Goal: Feedback & Contribution: Leave review/rating

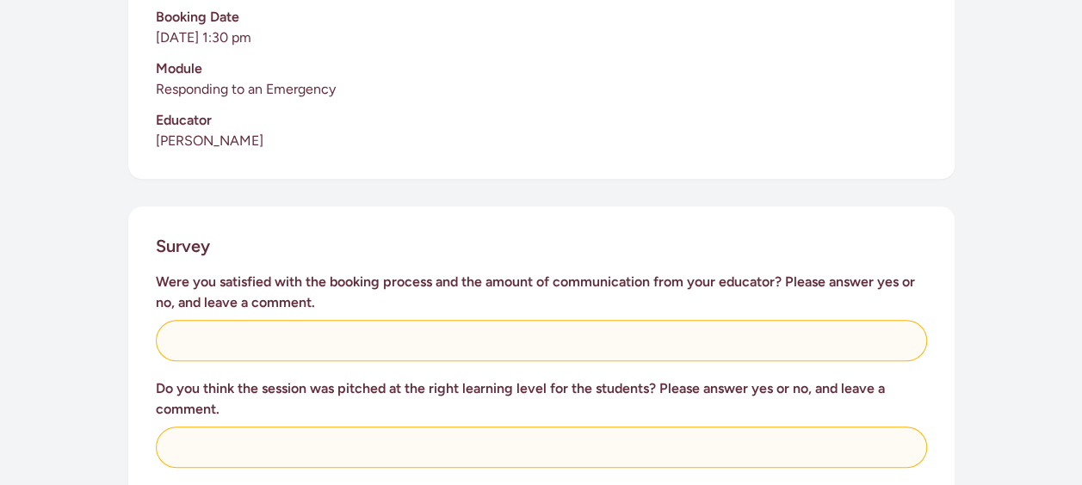
scroll to position [689, 0]
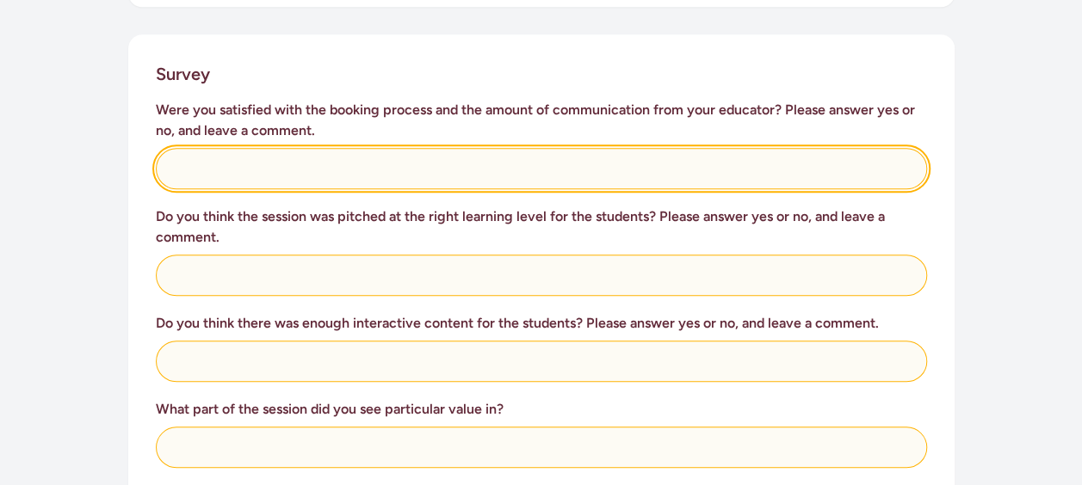
click at [303, 151] on input "text" at bounding box center [541, 168] width 771 height 41
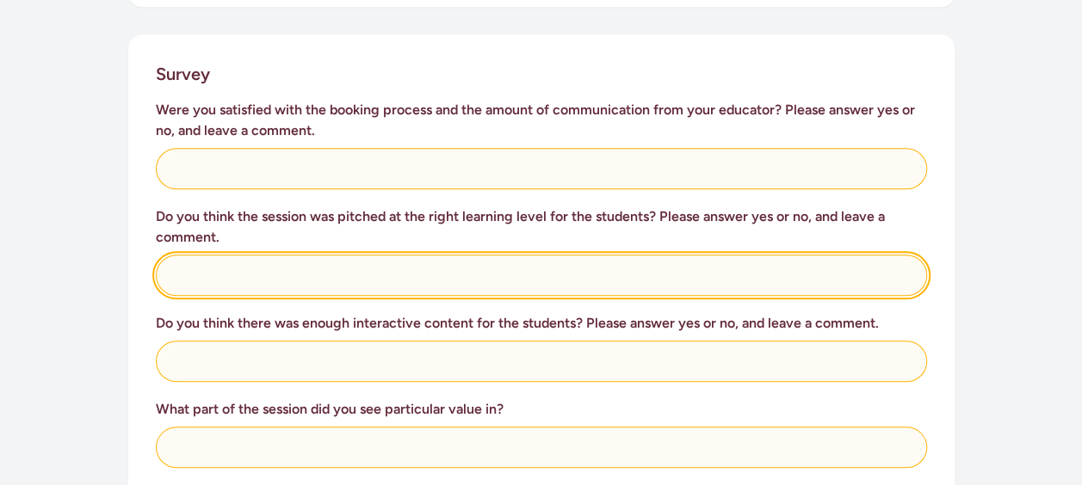
click at [238, 255] on input "text" at bounding box center [541, 275] width 771 height 41
type input "Yes - amazing interactive pitch"
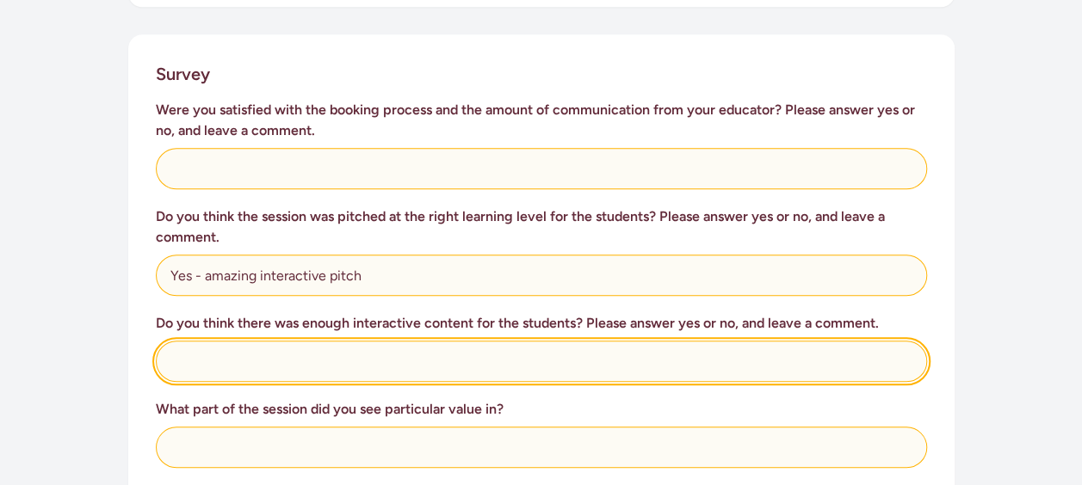
click at [235, 341] on input "text" at bounding box center [541, 361] width 771 height 41
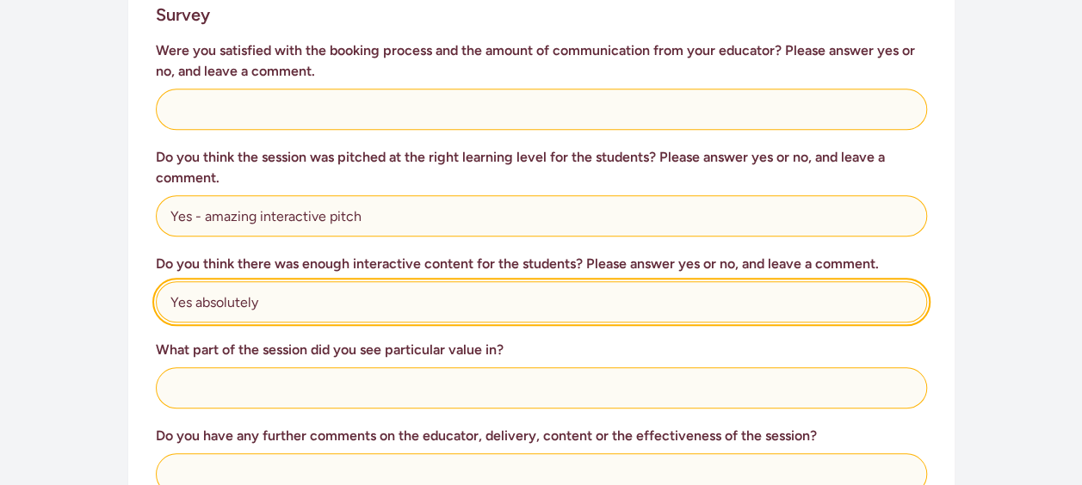
scroll to position [775, 0]
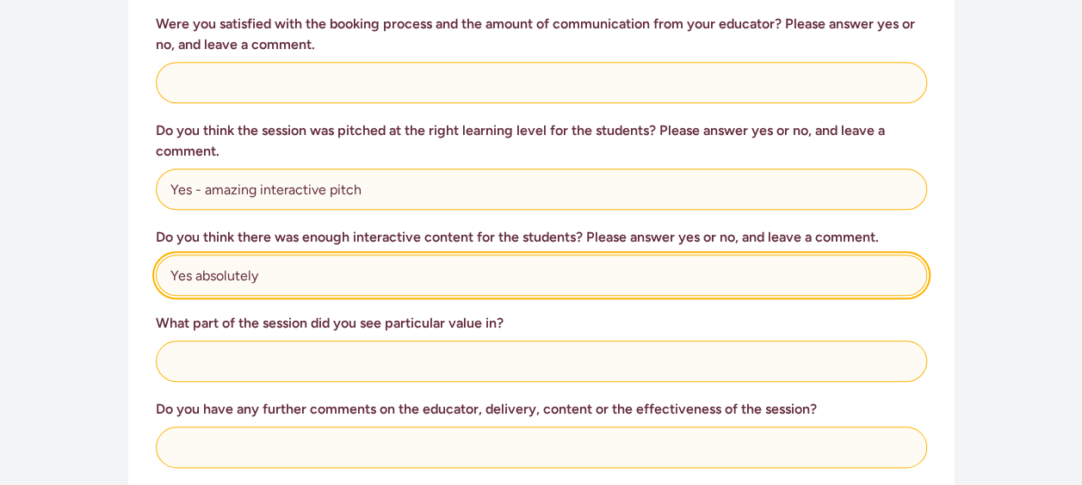
type input "Yes absolutely"
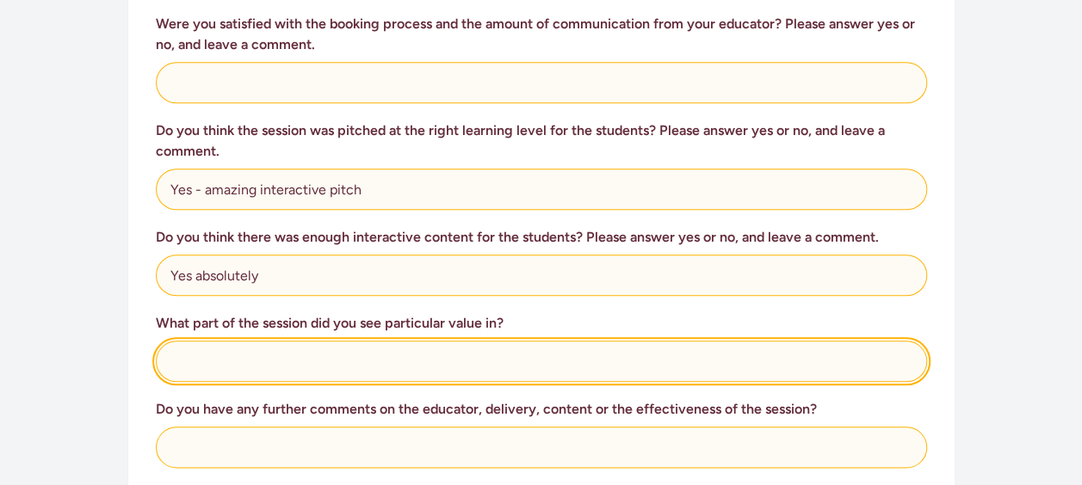
click at [236, 346] on input "text" at bounding box center [541, 361] width 771 height 41
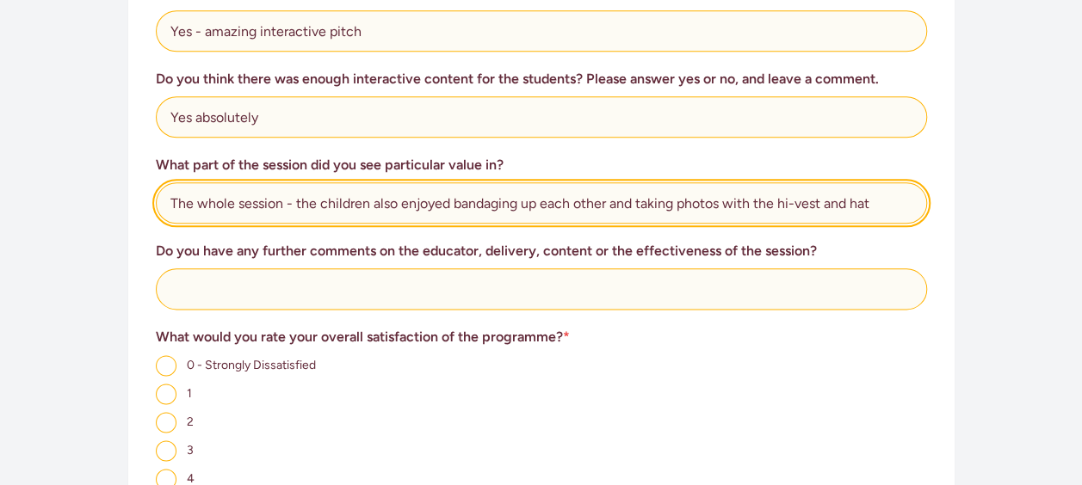
scroll to position [947, 0]
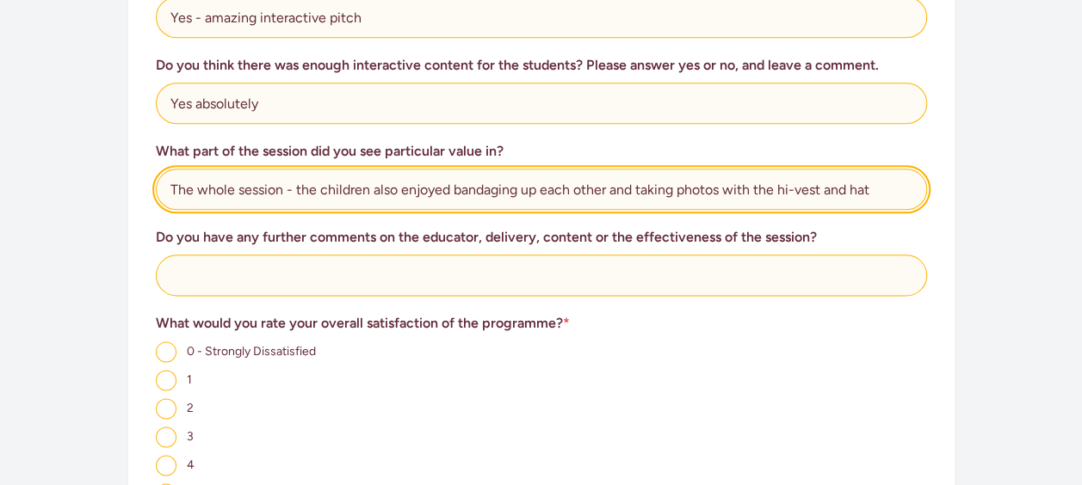
type input "The whole session - the children also enjoyed bandaging up each other and takin…"
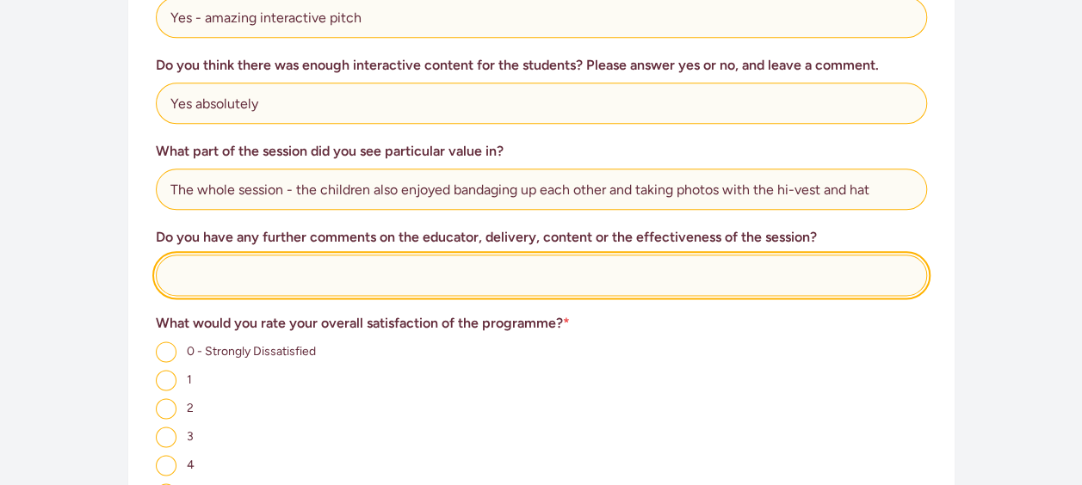
click at [215, 255] on input "text" at bounding box center [541, 275] width 771 height 41
type input "P"
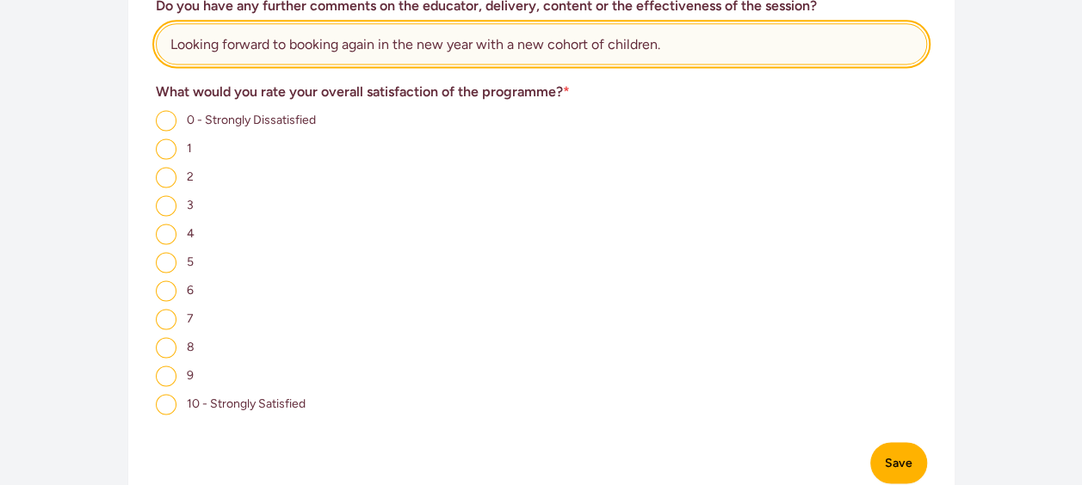
scroll to position [1205, 0]
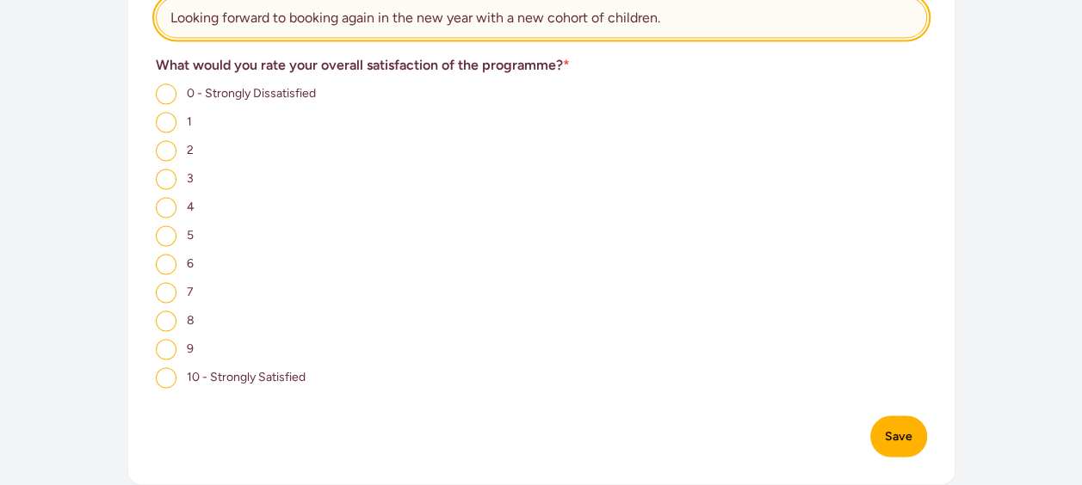
type input "Looking forward to booking again in the new year with a new cohort of children."
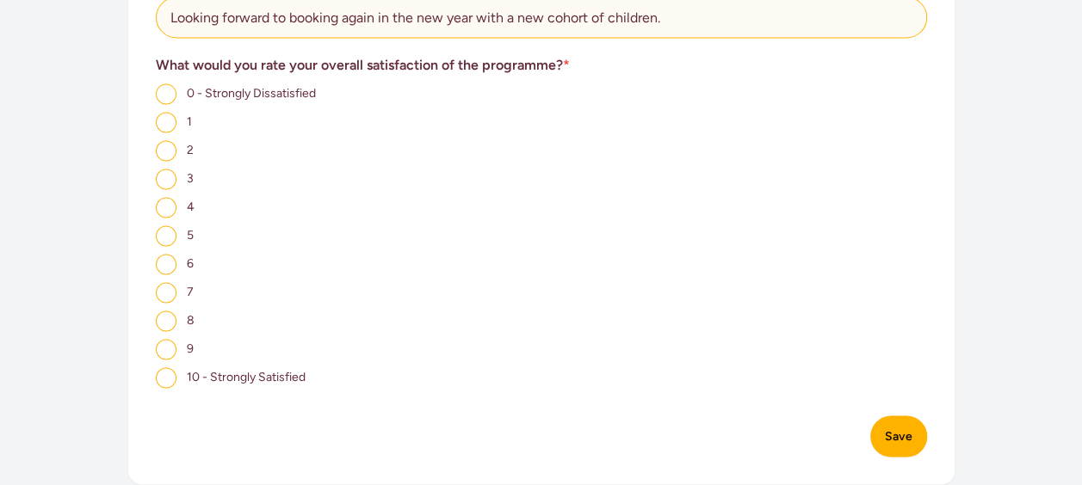
click at [167, 368] on input "10 - Strongly Satisfied" at bounding box center [166, 378] width 21 height 21
radio input "true"
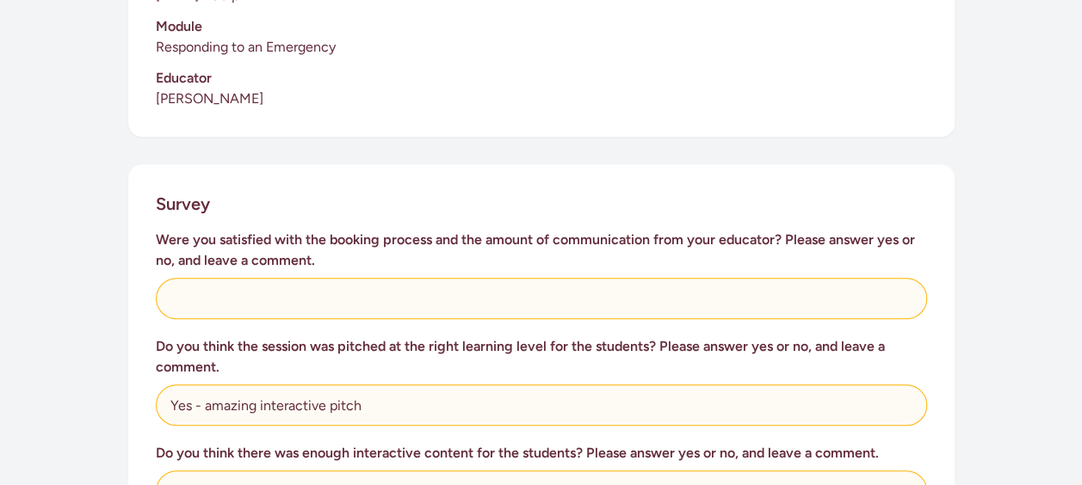
scroll to position [603, 0]
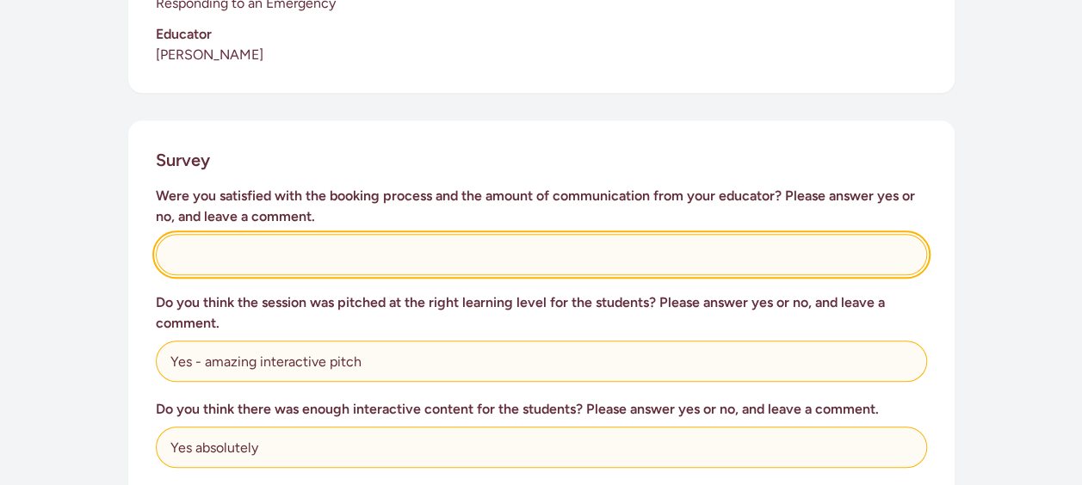
click at [249, 246] on input "text" at bounding box center [541, 254] width 771 height 41
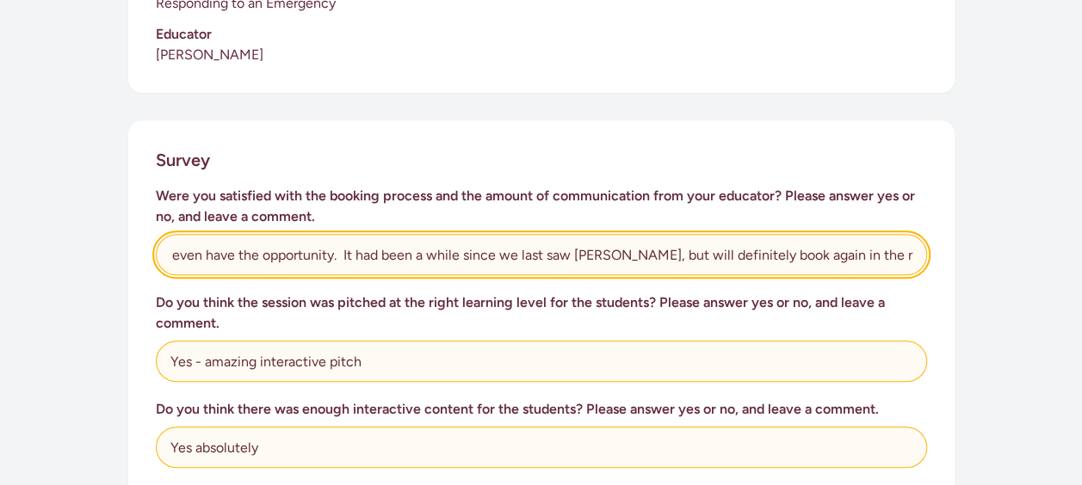
scroll to position [0, 472]
click at [259, 249] on input "It was a surprise having booked just the day before, but definitely grateful to…" at bounding box center [541, 254] width 771 height 41
click at [182, 238] on input "It was a surprise having booked just the day before, but definitely grateful to…" at bounding box center [541, 254] width 771 height 41
click at [657, 238] on input "It definitely a surprise having booked just the day before, but definitely grat…" at bounding box center [541, 254] width 771 height 41
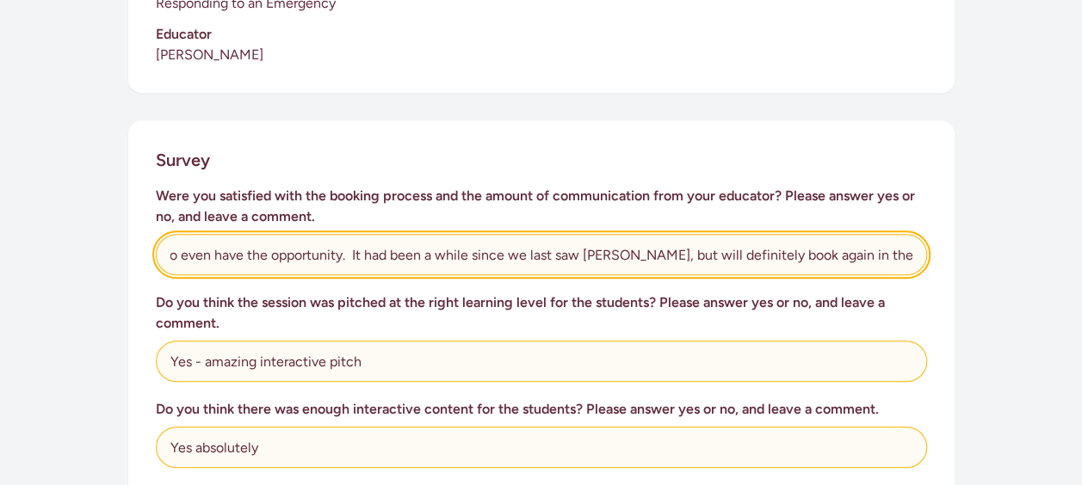
scroll to position [0, 584]
click at [573, 234] on input "It definitely a surprise having booked just the day before, but definitely grat…" at bounding box center [541, 254] width 771 height 41
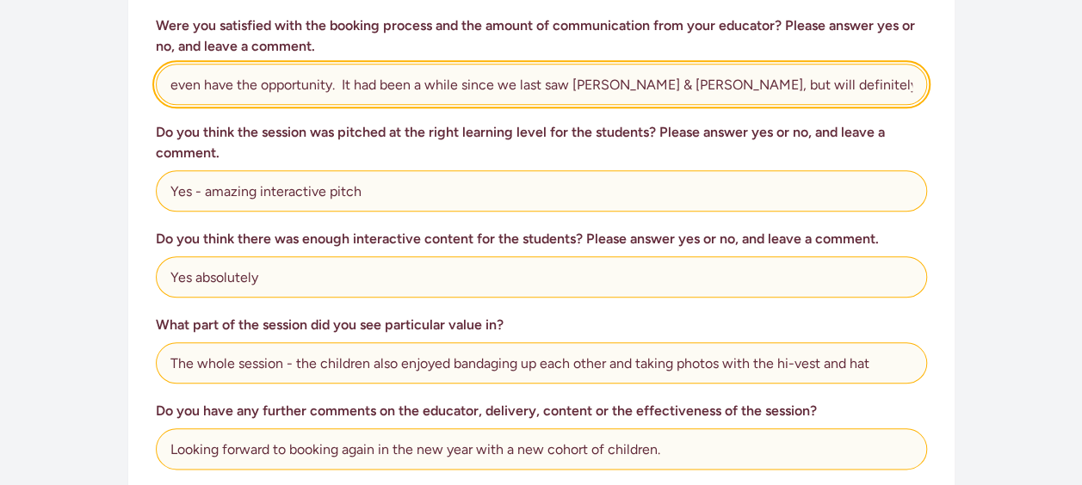
scroll to position [775, 0]
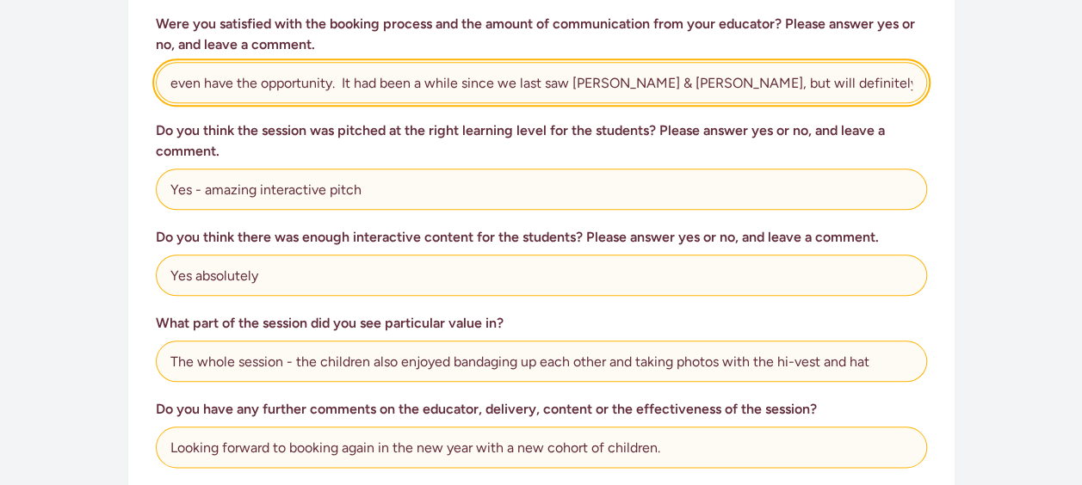
type input "It definitely a surprise having booked just the day before, but definitely grat…"
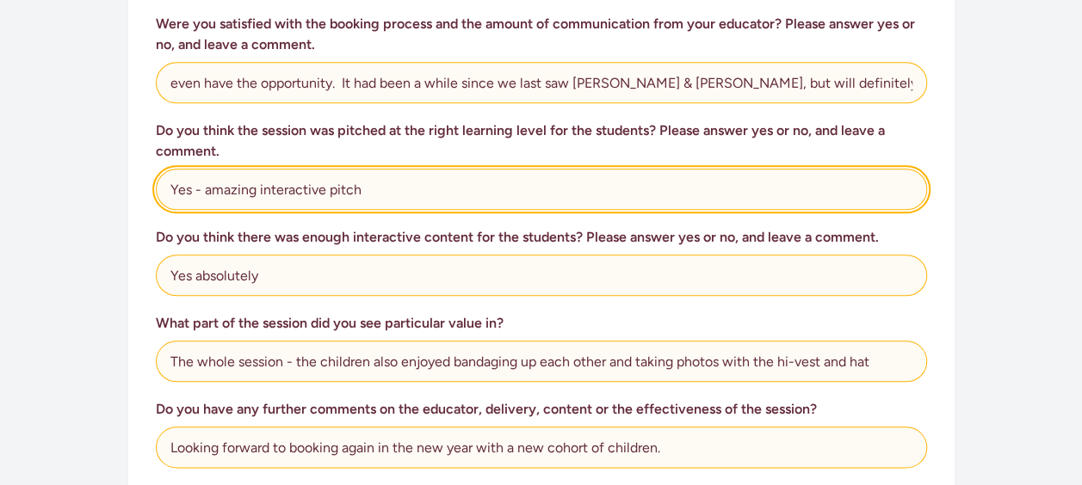
scroll to position [0, 0]
click at [468, 169] on input "Yes - amazing interactive pitch" at bounding box center [541, 189] width 771 height 41
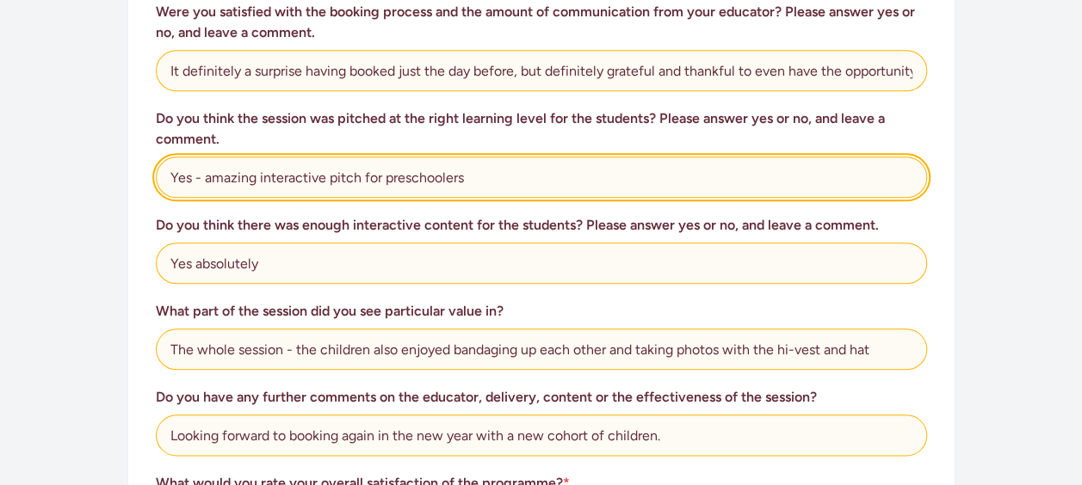
scroll to position [947, 0]
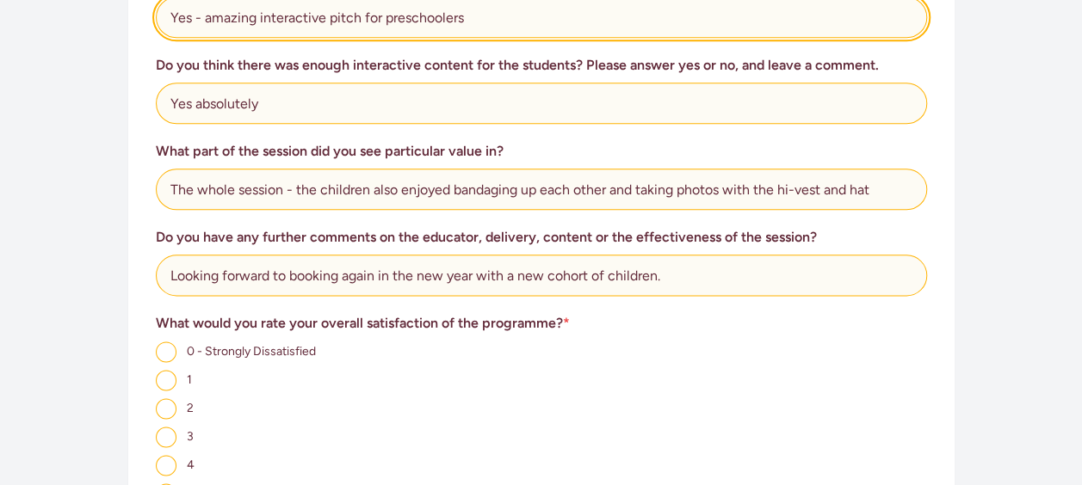
type input "Yes - amazing interactive pitch for preschoolers"
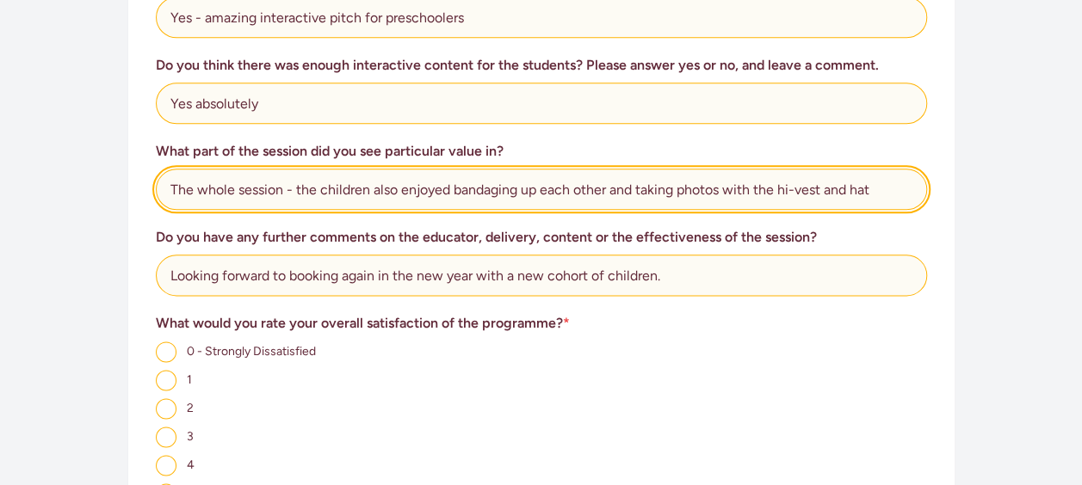
click at [446, 175] on input "The whole session - the children also enjoyed bandaging up each other and takin…" at bounding box center [541, 189] width 771 height 41
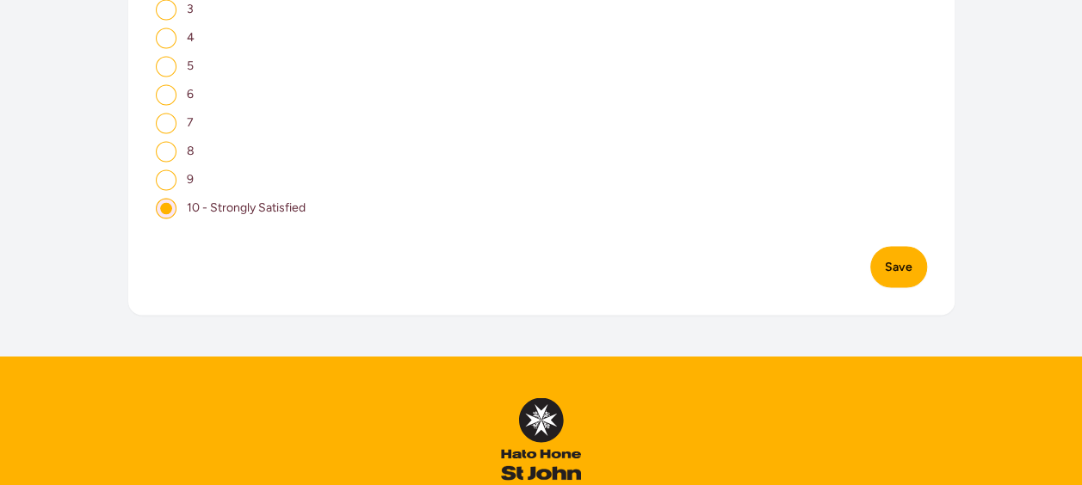
scroll to position [1377, 0]
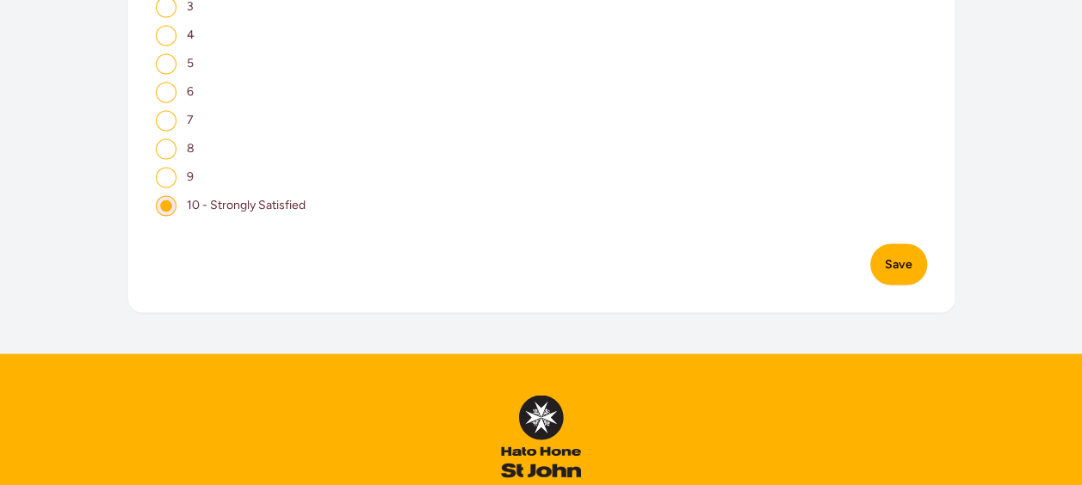
type input "The whole session - the children also enjoyed listening and bandaging up each o…"
click at [887, 247] on button "Save" at bounding box center [898, 264] width 57 height 41
